Goal: Task Accomplishment & Management: Manage account settings

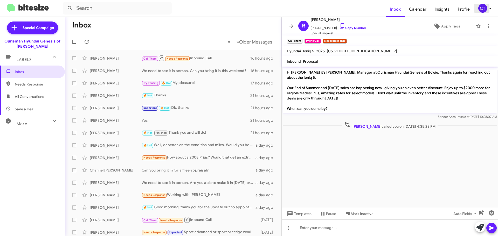
click at [487, 7] on icon at bounding box center [490, 8] width 6 height 6
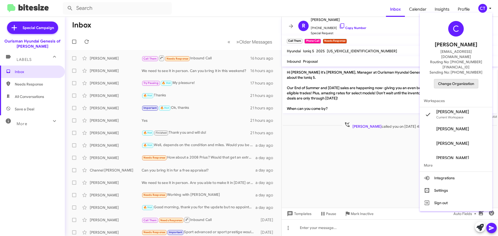
click at [460, 79] on span "Change Organization" at bounding box center [456, 83] width 36 height 9
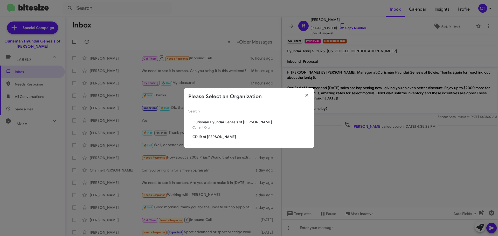
click at [198, 133] on div "Search Ourisman Hyundai Genesis of Bowie Current Org CDJR of [PERSON_NAME]" at bounding box center [249, 126] width 130 height 43
click at [198, 139] on span "CDJR of [PERSON_NAME]" at bounding box center [250, 136] width 117 height 5
